Goal: Task Accomplishment & Management: Manage account settings

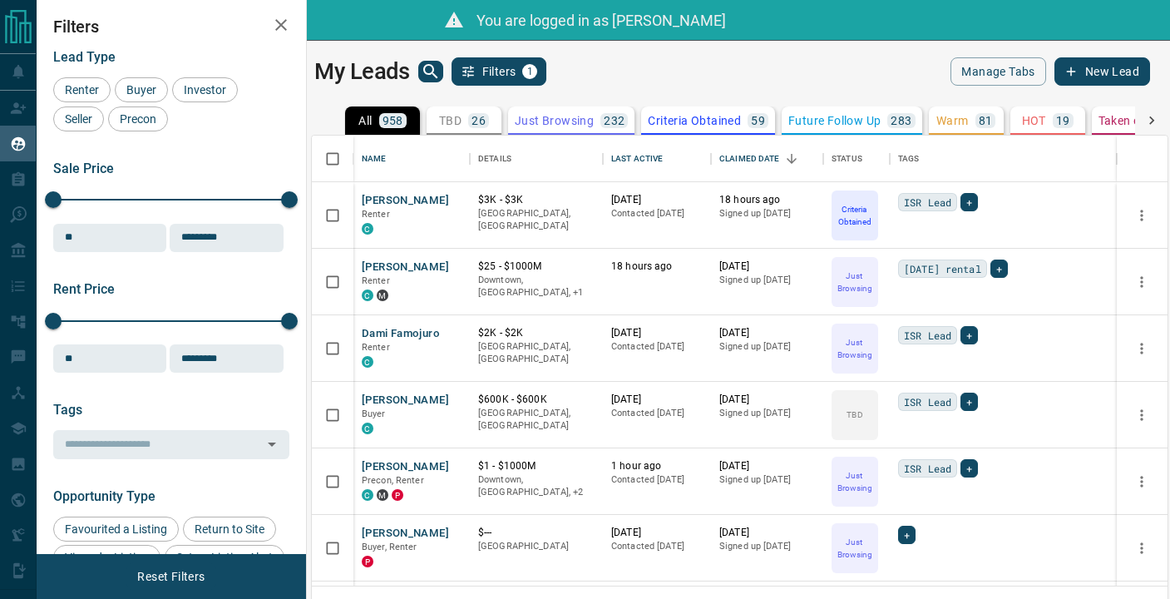
scroll to position [450, 856]
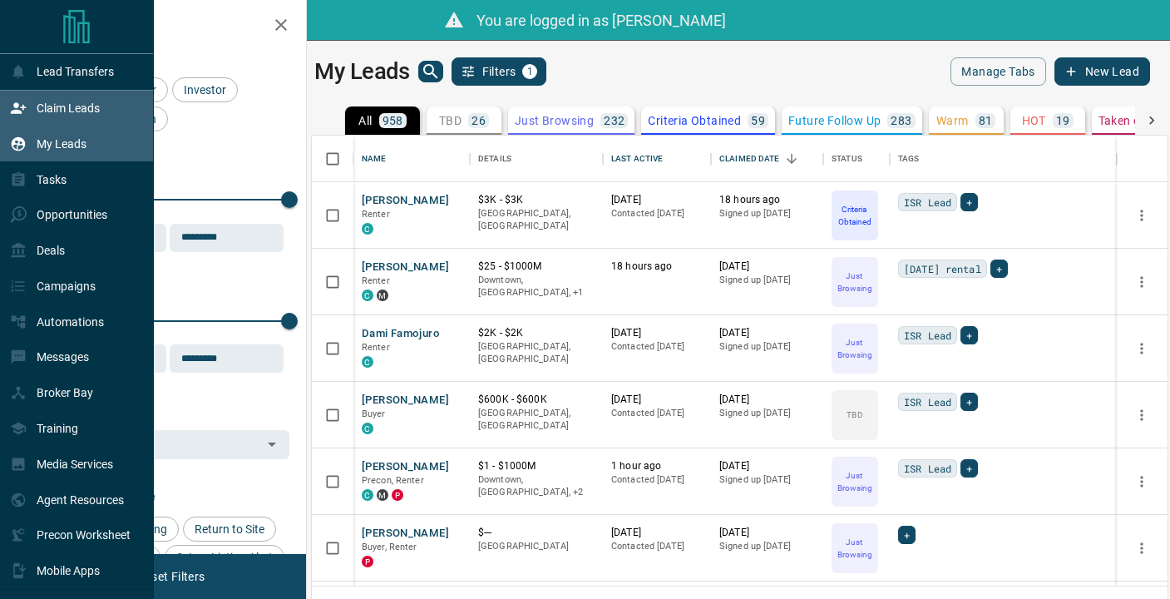
click at [74, 92] on div "Claim Leads" at bounding box center [77, 109] width 154 height 36
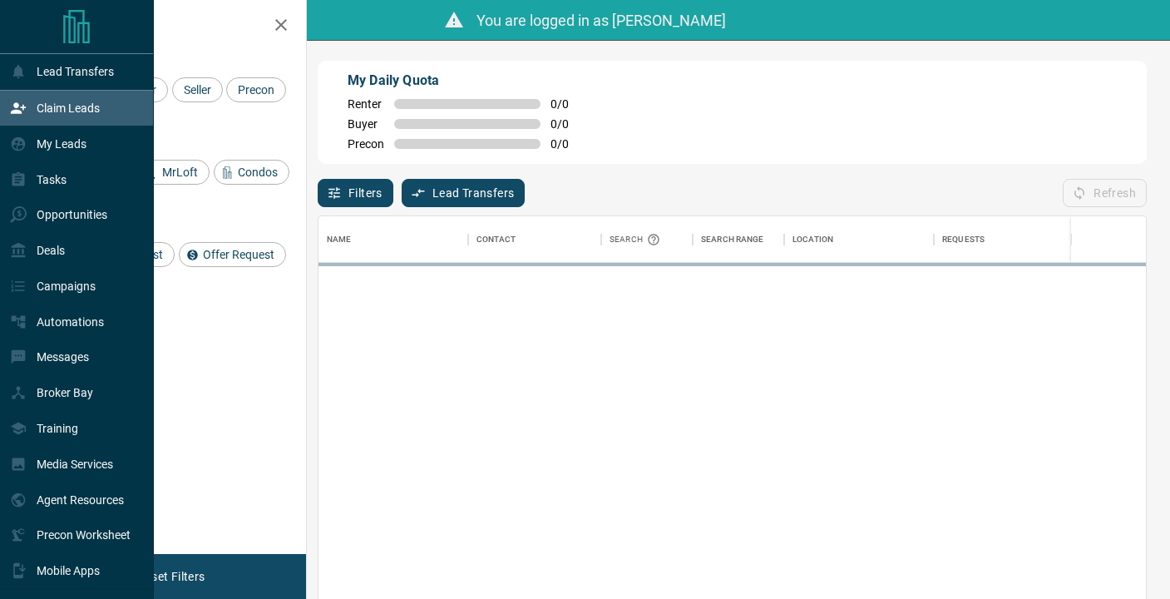
scroll to position [1, 1]
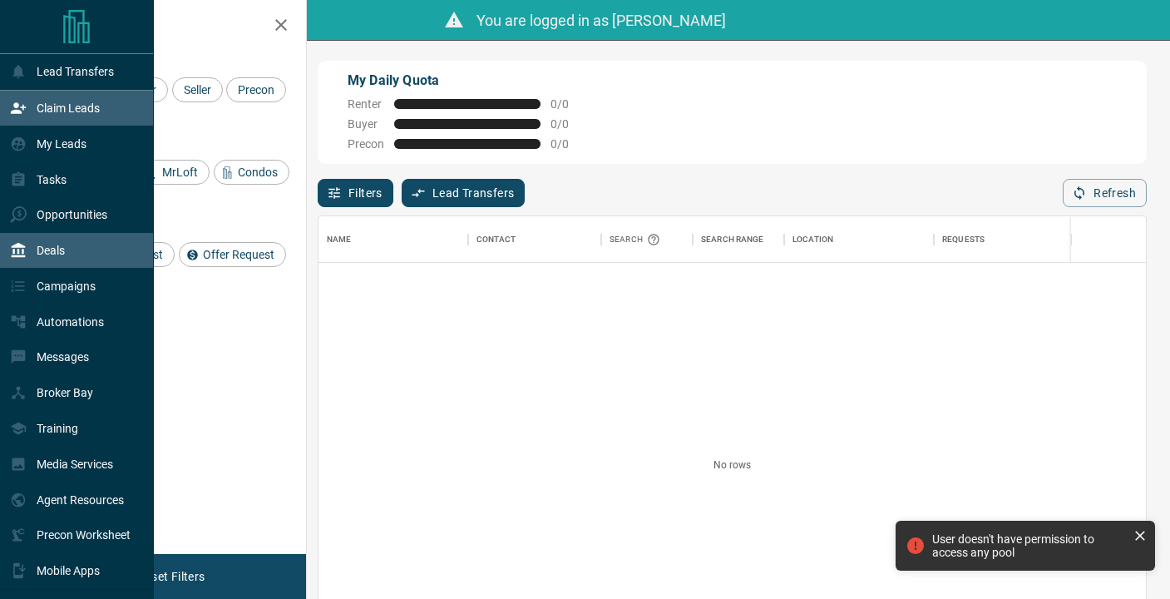
click at [79, 238] on div "Deals" at bounding box center [77, 251] width 154 height 36
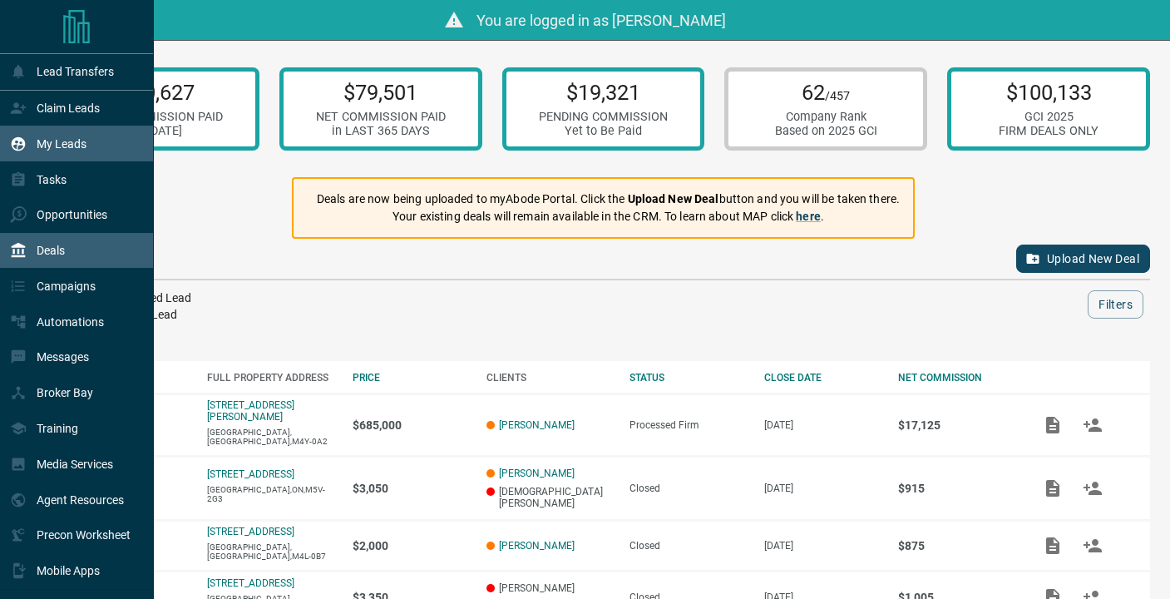
click at [55, 140] on p "My Leads" at bounding box center [62, 143] width 50 height 13
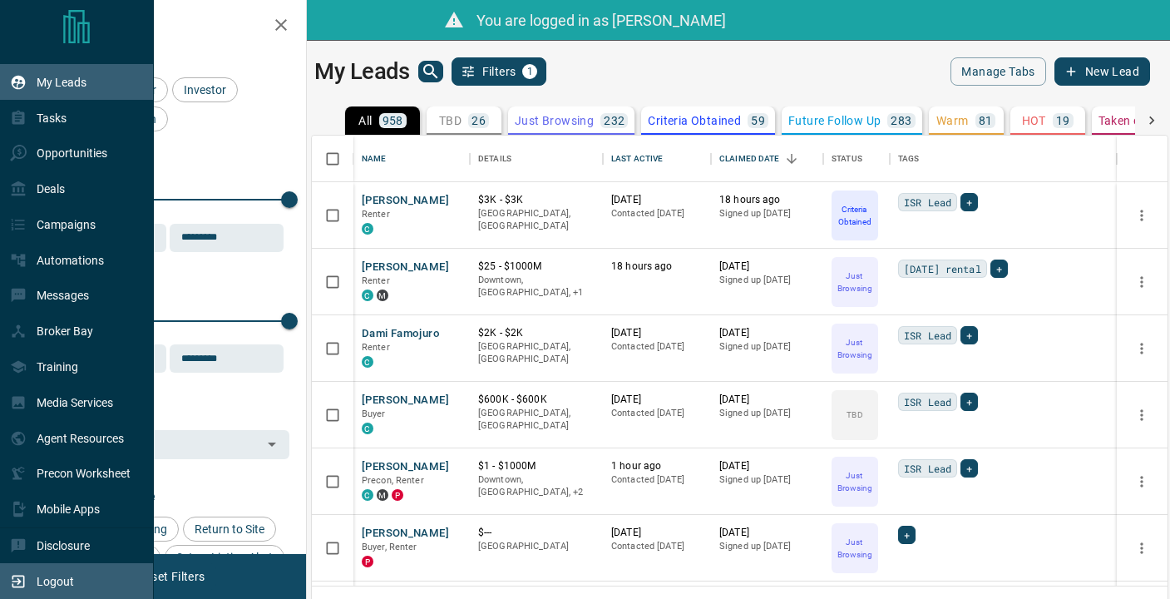
scroll to position [62, 0]
click at [61, 587] on p "Logout" at bounding box center [55, 581] width 37 height 13
